Goal: Transaction & Acquisition: Purchase product/service

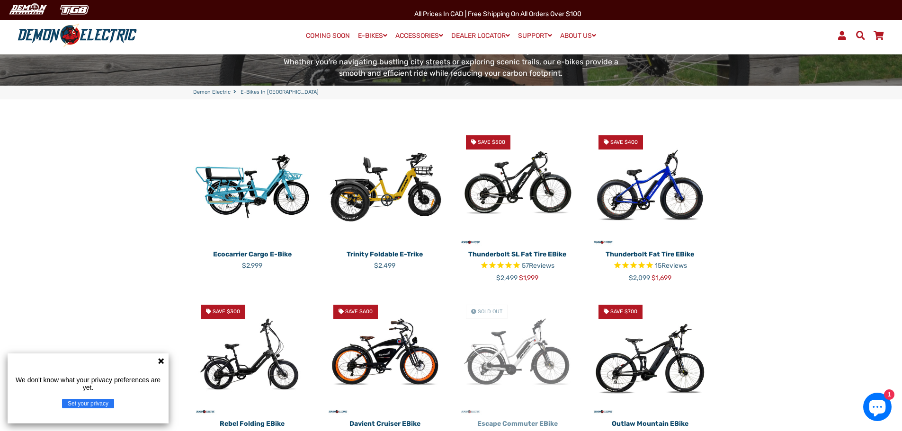
scroll to position [189, 0]
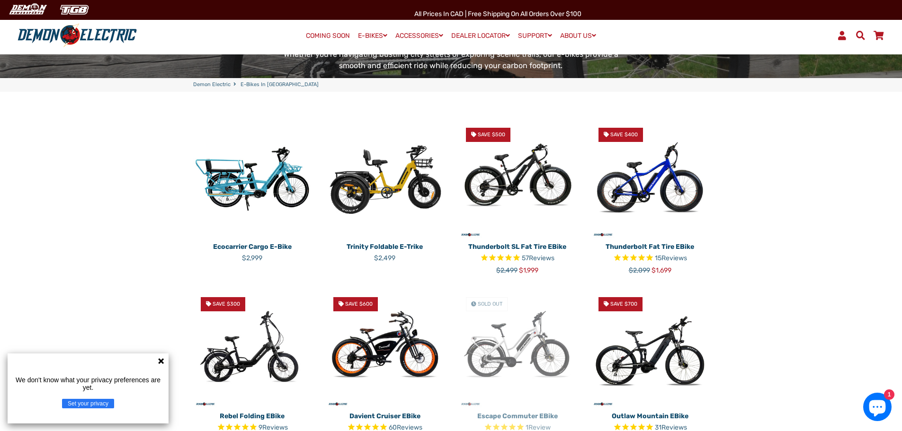
click at [161, 364] on icon at bounding box center [161, 361] width 8 height 8
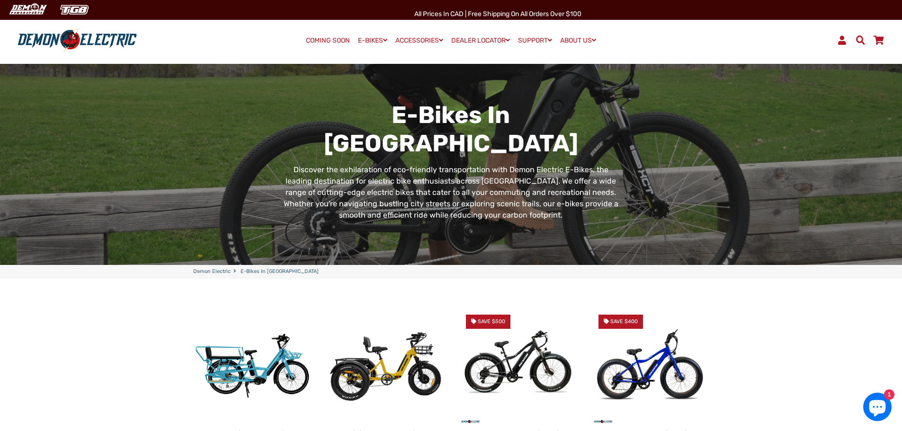
scroll to position [0, 0]
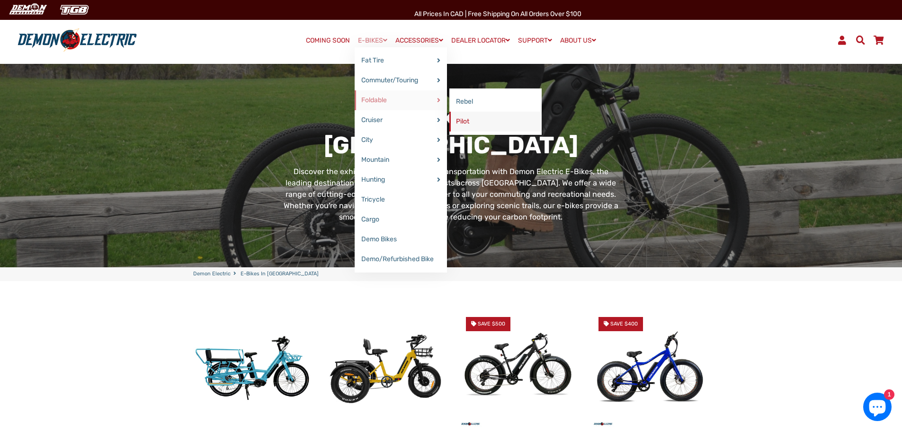
click at [463, 119] on link "Pilot" at bounding box center [495, 122] width 92 height 20
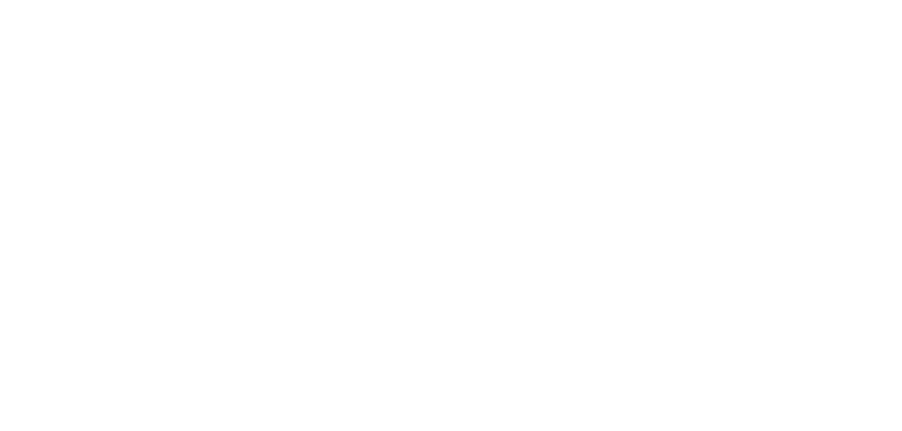
select select "******"
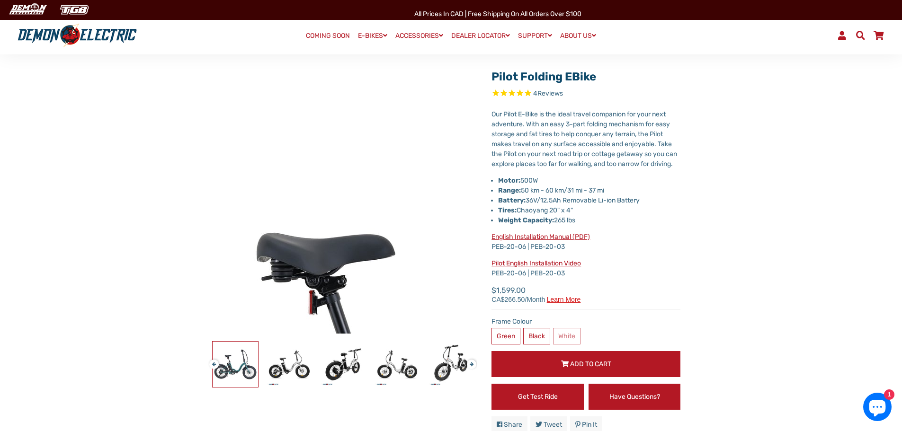
scroll to position [95, 0]
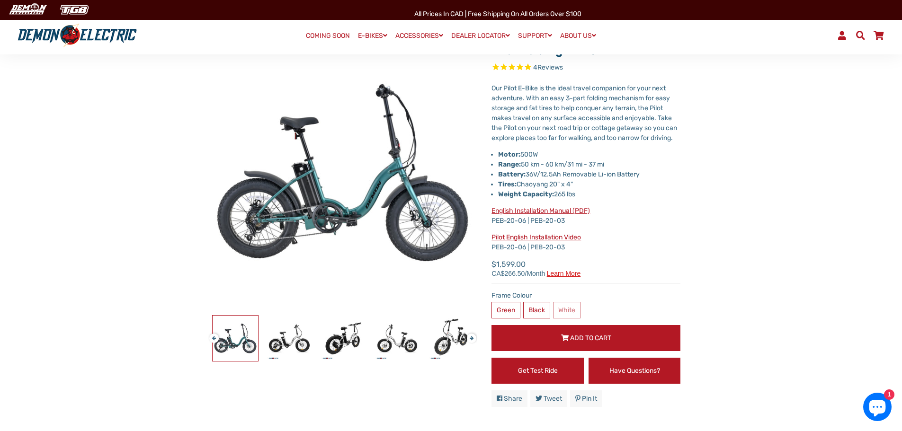
drag, startPoint x: 489, startPoint y: 276, endPoint x: 525, endPoint y: 275, distance: 35.5
click at [525, 275] on div "Pilot Folding eBike 4 Reviews X Fill out the form below to get the latest quote…" at bounding box center [578, 225] width 203 height 377
